Goal: Book appointment/travel/reservation

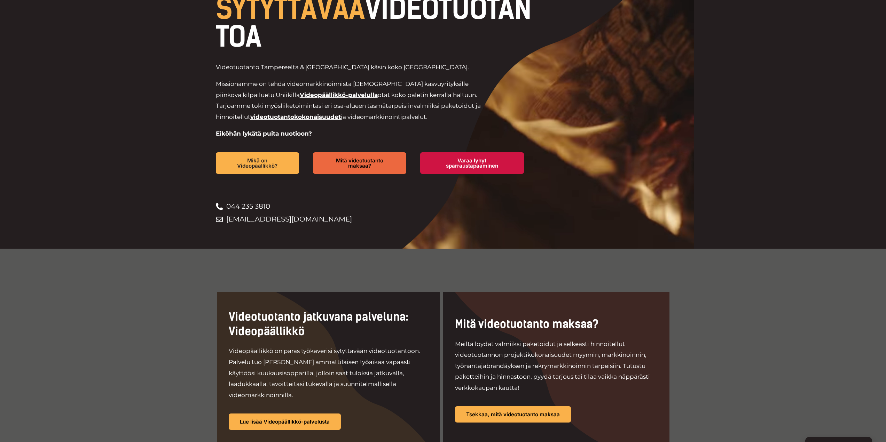
scroll to position [50, 0]
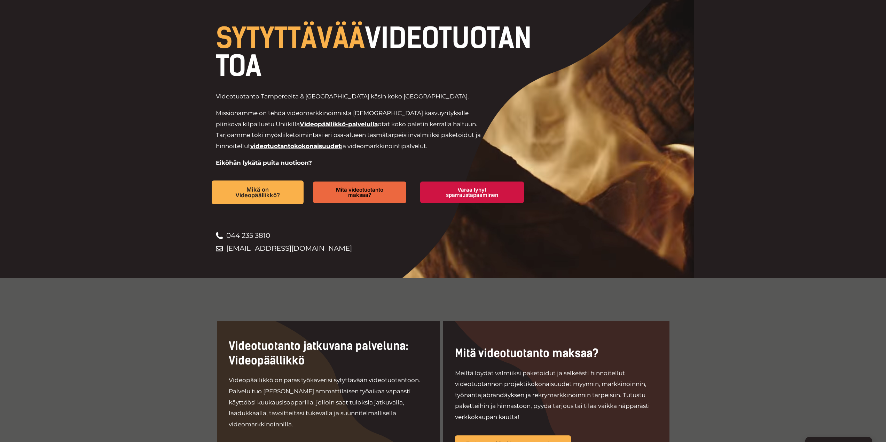
click at [253, 194] on span "Mikä on Videopäällikkö?" at bounding box center [257, 192] width 67 height 11
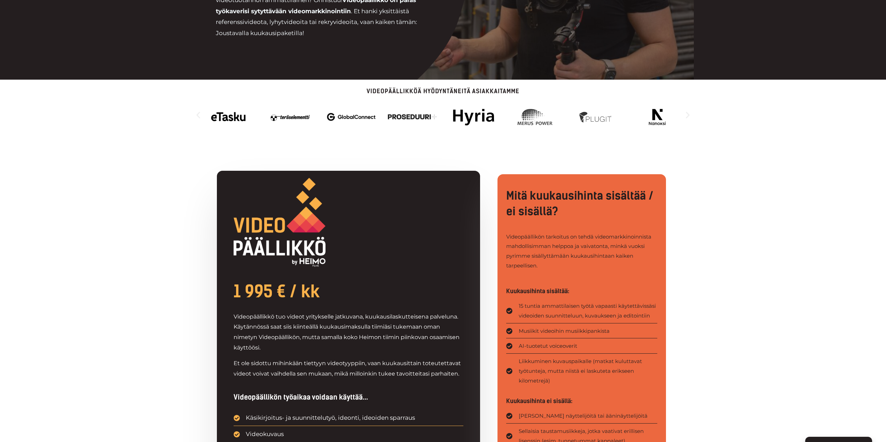
drag, startPoint x: 162, startPoint y: 270, endPoint x: 162, endPoint y: 277, distance: 7.7
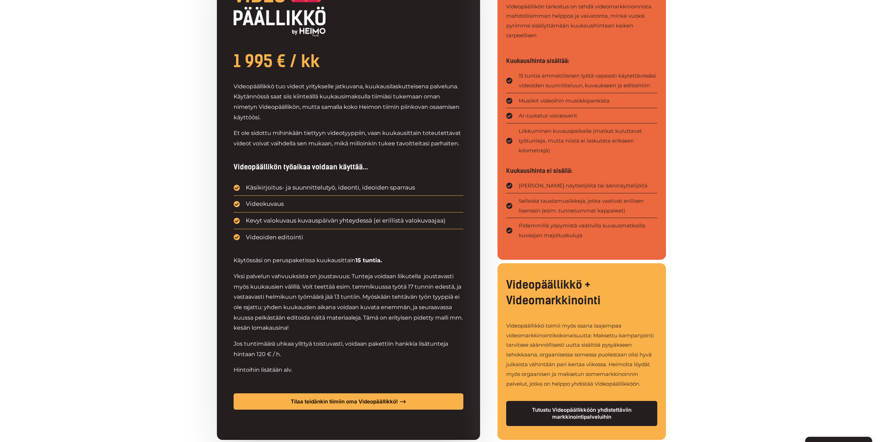
scroll to position [407, 0]
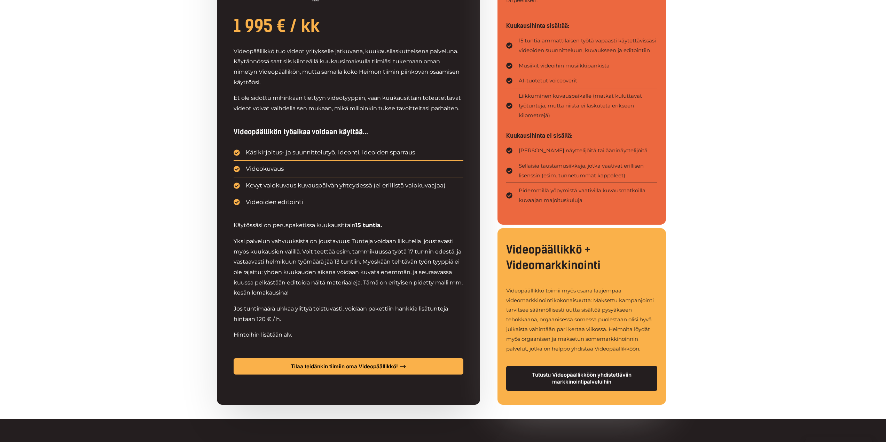
drag, startPoint x: 220, startPoint y: 289, endPoint x: 217, endPoint y: 315, distance: 26.3
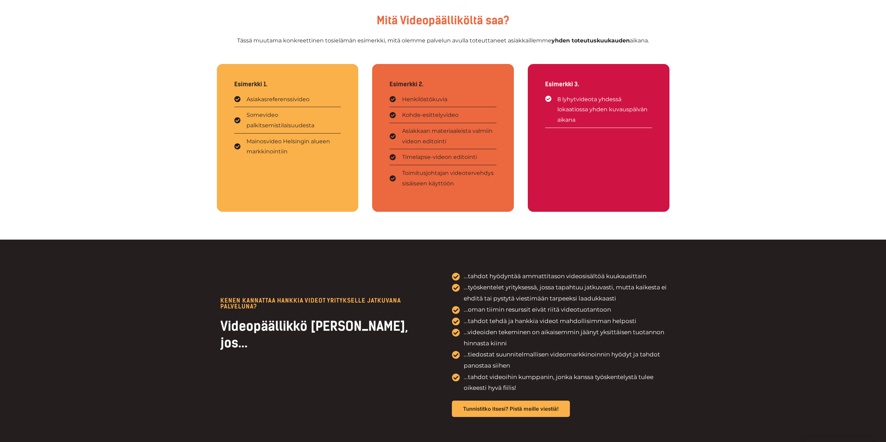
scroll to position [1258, 0]
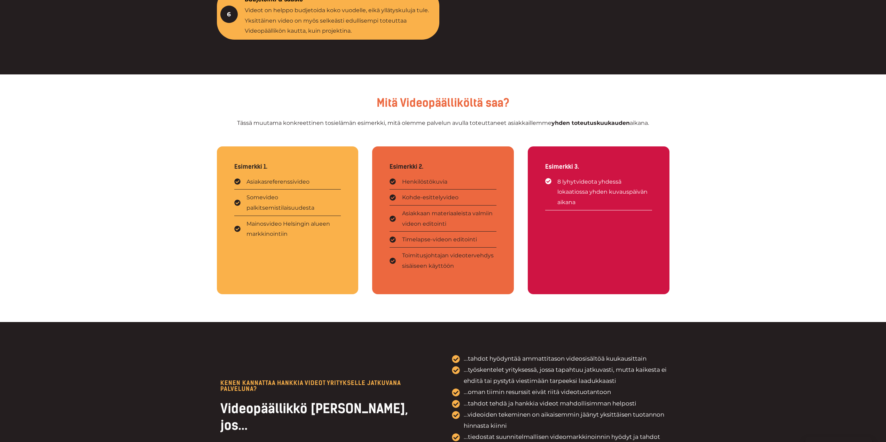
drag, startPoint x: 513, startPoint y: 182, endPoint x: 540, endPoint y: 202, distance: 32.6
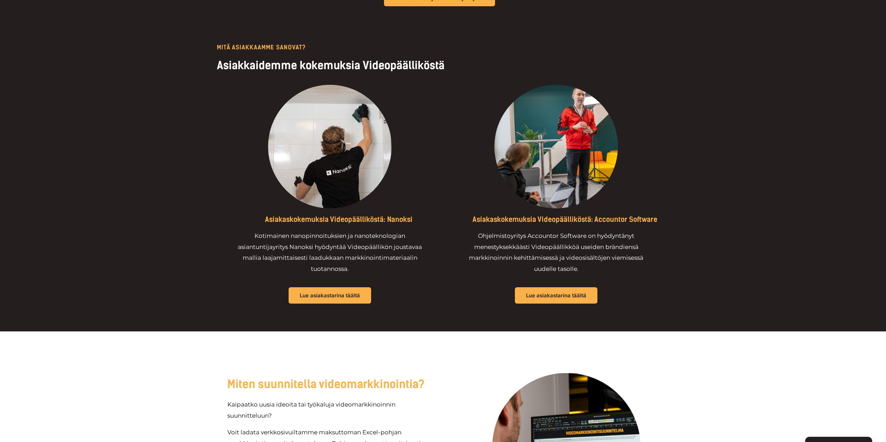
scroll to position [2050, 0]
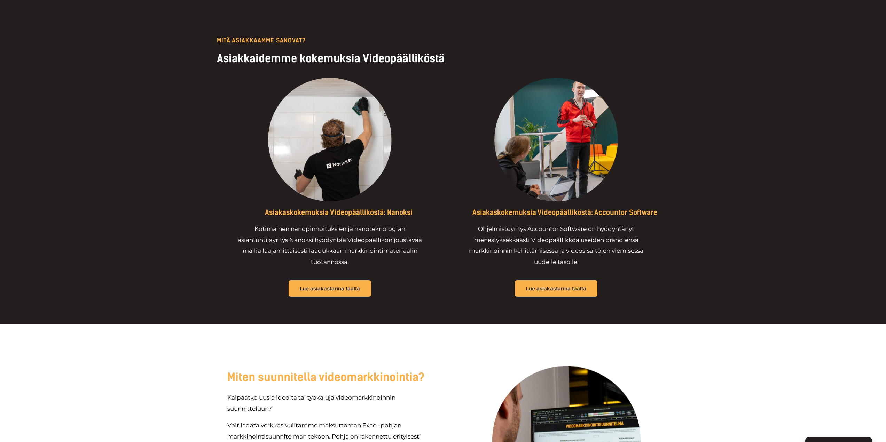
click at [405, 219] on div "Asiakaskokemuksia Videopäälliköstä: Nanoksi Kotimainen nanopinnoituksien ja nan…" at bounding box center [330, 187] width 226 height 226
drag, startPoint x: 415, startPoint y: 213, endPoint x: 390, endPoint y: 213, distance: 24.7
click at [388, 214] on h5 "Asiakaskokemuksia Videopäälliköstä: Nanoksi" at bounding box center [339, 212] width 202 height 8
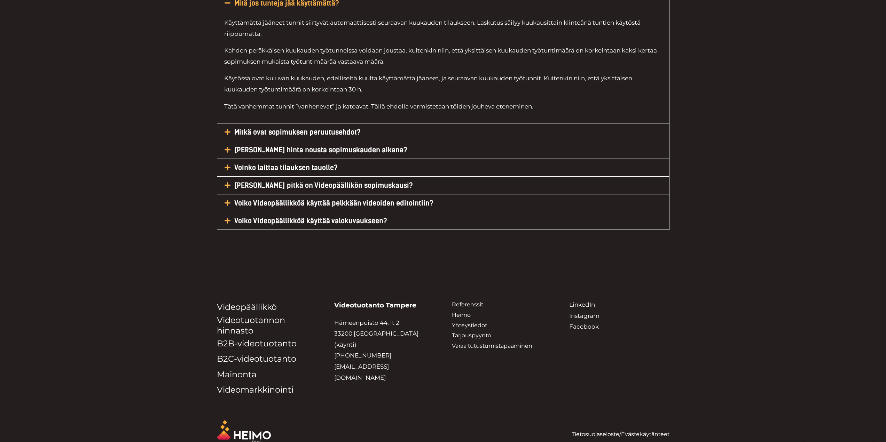
scroll to position [3318, 0]
click at [277, 128] on h5 "Mitkä ovat sopimuksen peruutusehdot?" at bounding box center [443, 130] width 452 height 17
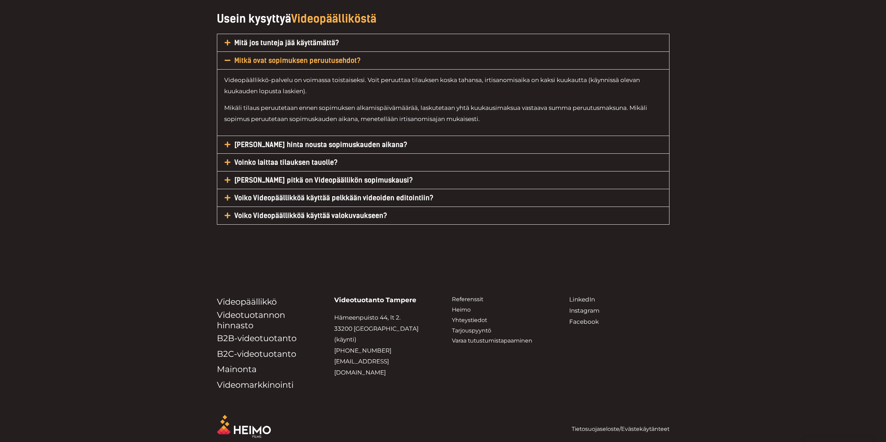
scroll to position [3278, 0]
click at [277, 157] on link "Voinko laittaa tilauksen tauolle?" at bounding box center [285, 161] width 103 height 8
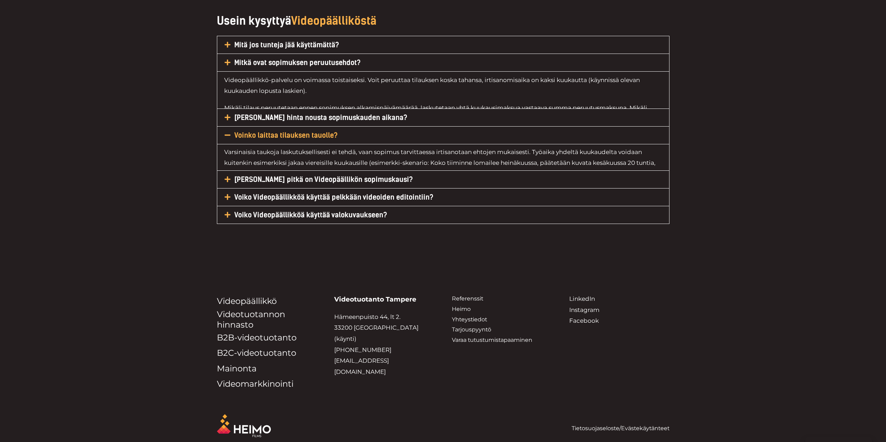
scroll to position [3272, 0]
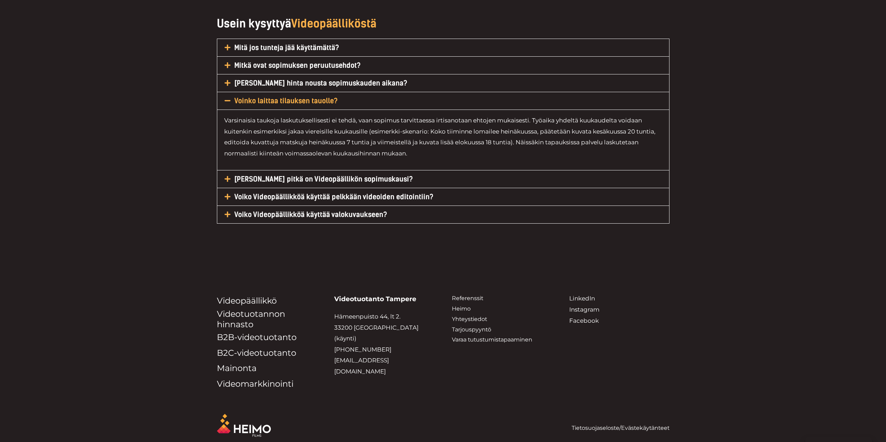
click at [305, 175] on link "Kuinka pitkä on Videopäällikön sopimuskausi?" at bounding box center [323, 179] width 179 height 8
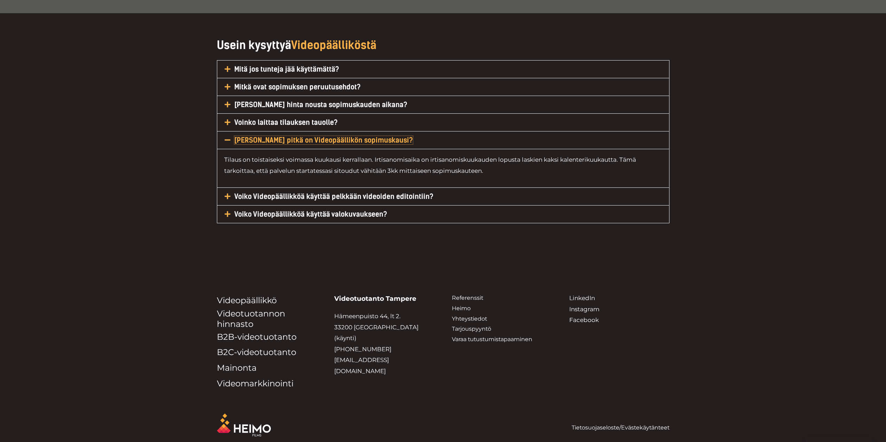
scroll to position [3250, 0]
click at [403, 193] on link "Voiko Videopäällikköä käyttää pelkkään videoiden editointiin?" at bounding box center [333, 197] width 199 height 8
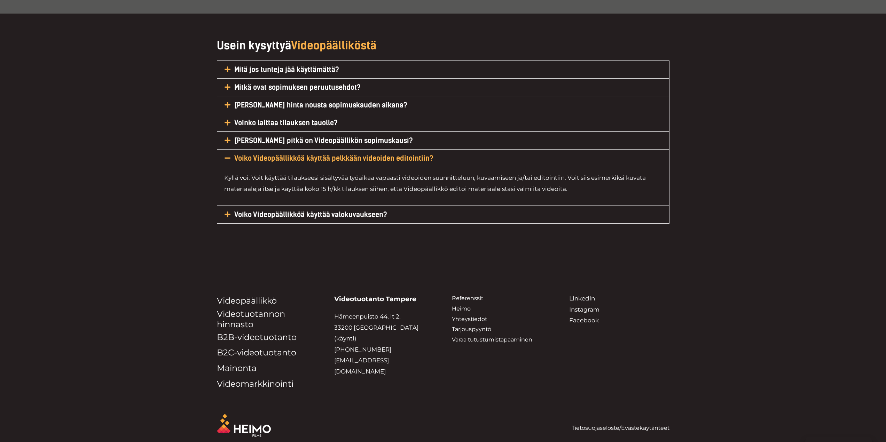
drag, startPoint x: 188, startPoint y: 208, endPoint x: 185, endPoint y: 225, distance: 16.6
click at [249, 421] on img "Footer Widget 1" at bounding box center [244, 425] width 54 height 23
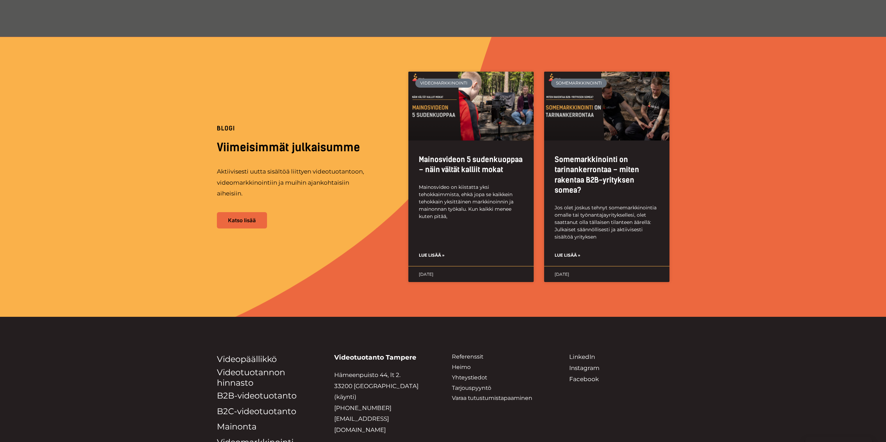
scroll to position [1592, 0]
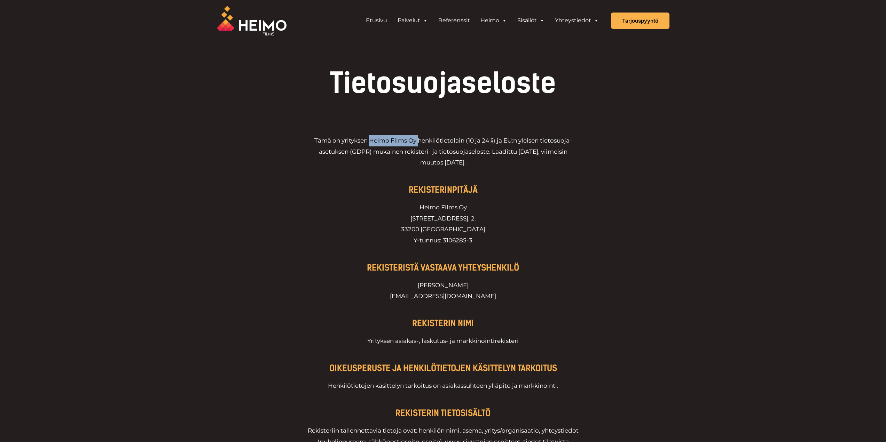
drag, startPoint x: 419, startPoint y: 141, endPoint x: 370, endPoint y: 142, distance: 49.1
click at [370, 142] on p "Tämä on yrityksen Heimo Films Oy henkilötietolain (10 ja 24 §) ja EU:n yleisen …" at bounding box center [442, 157] width 271 height 44
click at [559, 21] on link "Yhteystiedot" at bounding box center [577, 21] width 54 height 14
click at [444, 40] on h4 "Varaa tutustumistapaaminen" at bounding box center [464, 39] width 197 height 8
click at [433, 53] on link "Varaa tutustumistapaaminen" at bounding box center [464, 51] width 197 height 9
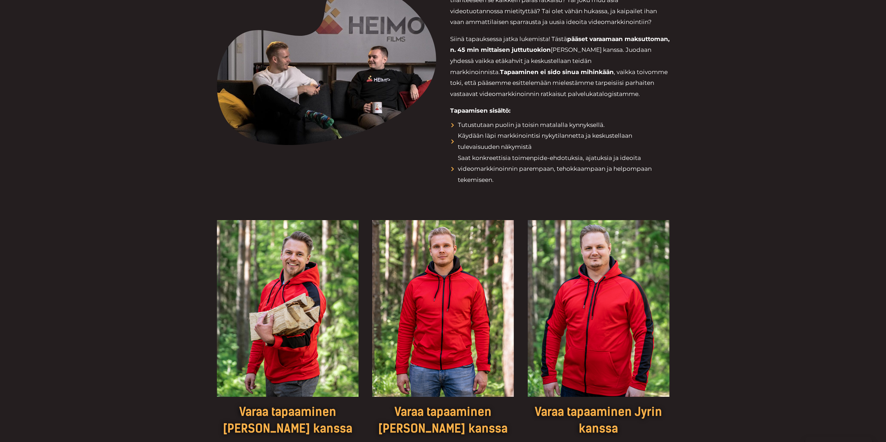
drag, startPoint x: 177, startPoint y: 191, endPoint x: 172, endPoint y: 178, distance: 14.0
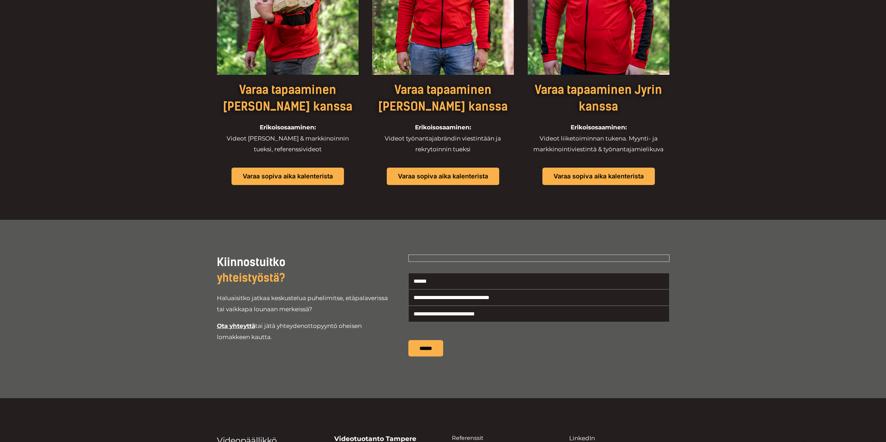
scroll to position [691, 0]
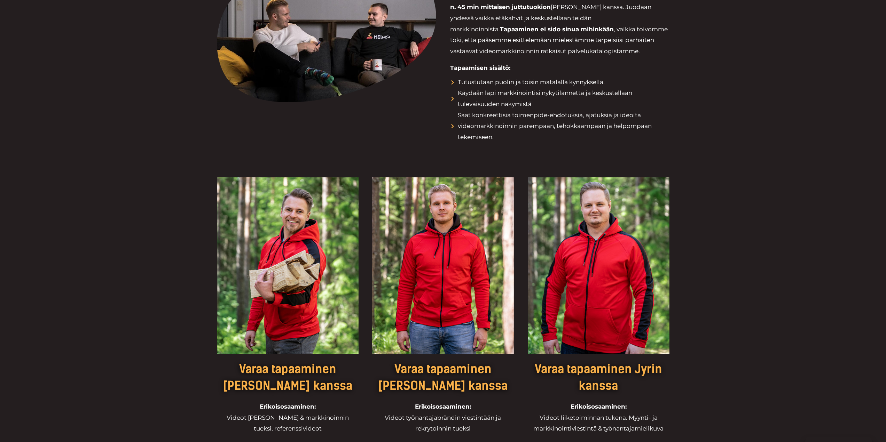
click at [257, 211] on img at bounding box center [288, 266] width 142 height 177
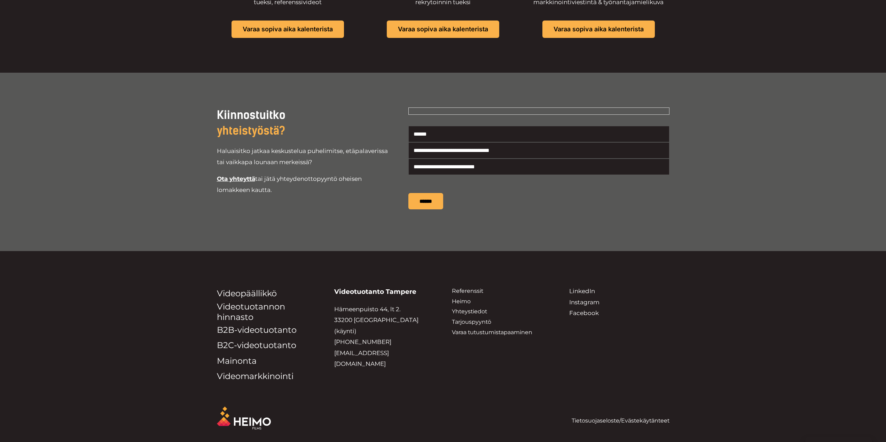
scroll to position [840, 0]
click at [440, 32] on link "Varaa sopiva aika kalenterista" at bounding box center [443, 29] width 124 height 19
click at [332, 27] on span "Varaa sopiva aika kalenterista" at bounding box center [287, 29] width 99 height 7
click at [595, 29] on span "Varaa sopiva aika kalenterista" at bounding box center [598, 29] width 99 height 7
drag, startPoint x: 650, startPoint y: 219, endPoint x: 648, endPoint y: 204, distance: 14.7
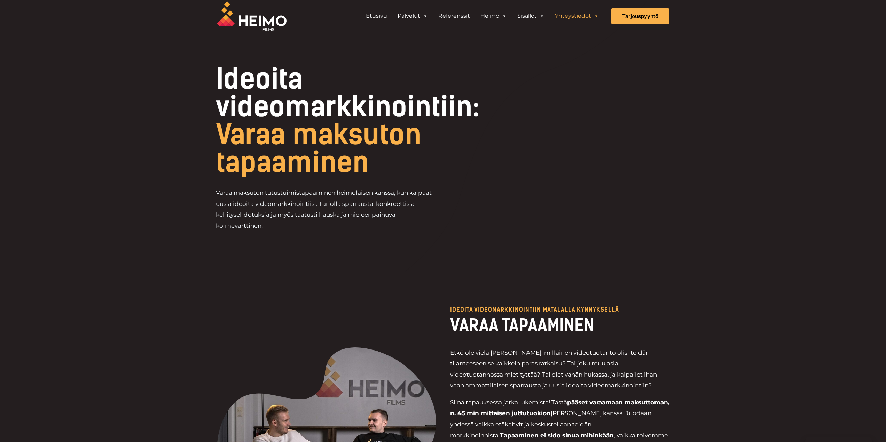
scroll to position [0, 0]
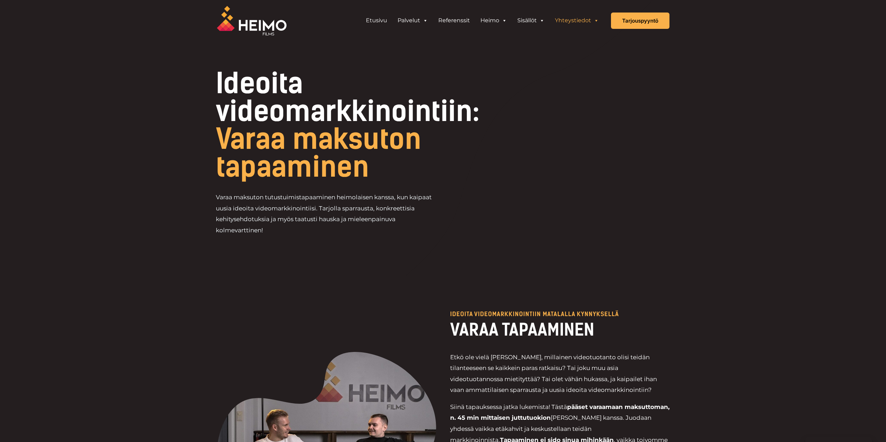
click at [252, 15] on img at bounding box center [252, 21] width 70 height 30
